Goal: Information Seeking & Learning: Learn about a topic

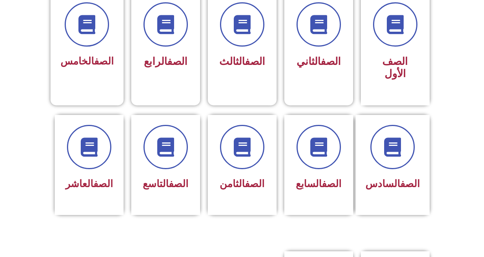
scroll to position [229, 0]
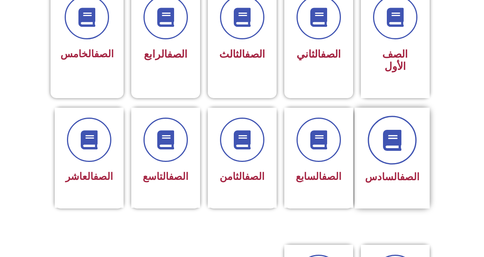
click at [415, 132] on span at bounding box center [392, 140] width 49 height 49
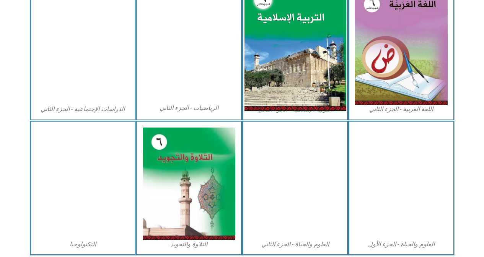
scroll to position [421, 0]
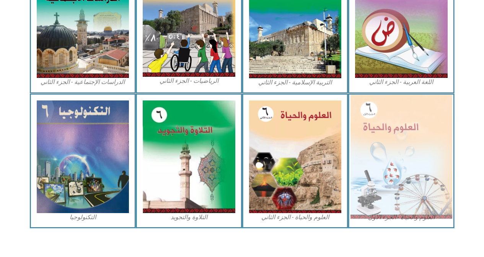
click at [382, 169] on img at bounding box center [401, 157] width 102 height 124
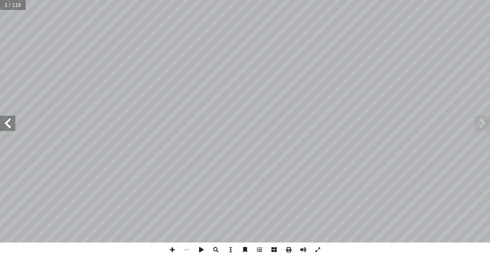
click at [16, 5] on input "text" at bounding box center [12, 5] width 25 height 10
type input "**"
click at [172, 252] on span at bounding box center [172, 250] width 15 height 15
click at [2, 127] on span at bounding box center [7, 123] width 15 height 15
